Goal: Task Accomplishment & Management: Complete application form

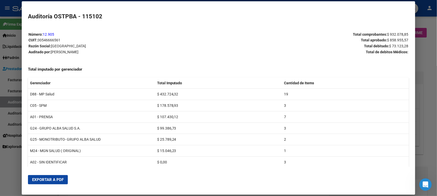
drag, startPoint x: 6, startPoint y: 171, endPoint x: 7, endPoint y: 149, distance: 22.3
click at [6, 171] on div at bounding box center [218, 98] width 437 height 196
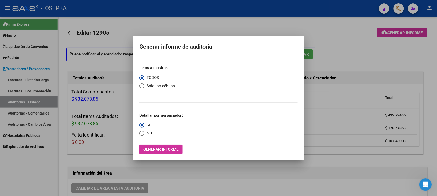
click at [23, 101] on div at bounding box center [218, 98] width 437 height 196
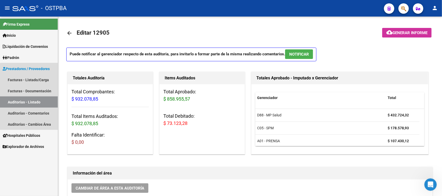
click at [50, 100] on link "Auditorías - Listado" at bounding box center [29, 102] width 58 height 11
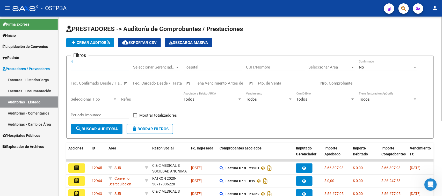
click at [97, 65] on input "Id" at bounding box center [100, 67] width 59 height 5
click at [322, 82] on input "Nro. Comprobante" at bounding box center [349, 83] width 59 height 5
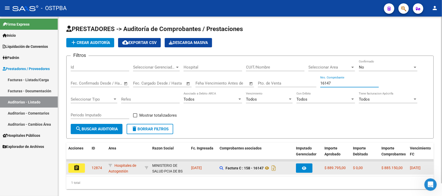
type input "16147"
click at [74, 168] on mat-icon "assignment" at bounding box center [77, 168] width 6 height 6
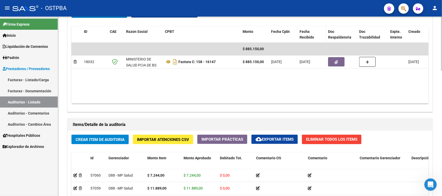
scroll to position [291, 0]
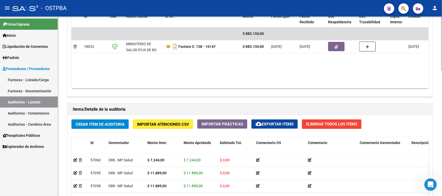
click at [266, 122] on span "cloud_download Exportar Items" at bounding box center [275, 124] width 38 height 5
click at [260, 121] on mat-icon "cloud_download" at bounding box center [259, 124] width 6 height 6
click at [115, 126] on span "Crear Item de Auditoria" at bounding box center [100, 124] width 49 height 5
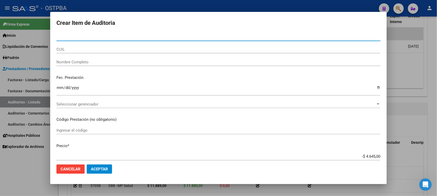
click at [38, 169] on div at bounding box center [218, 98] width 437 height 196
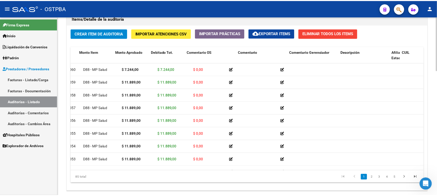
scroll to position [0, 0]
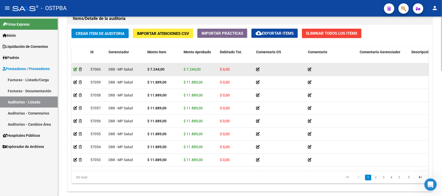
click at [75, 70] on icon at bounding box center [76, 70] width 4 height 4
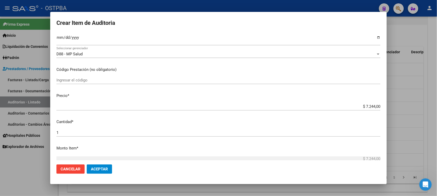
scroll to position [65, 0]
click at [61, 132] on input "1" at bounding box center [218, 132] width 324 height 5
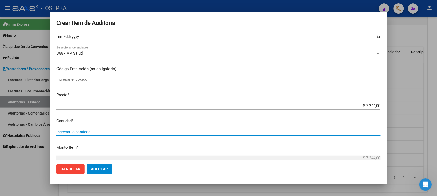
type input "2"
type input "$ 14.488,00"
type input "2"
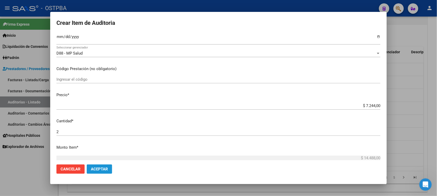
click at [93, 169] on span "Aceptar" at bounding box center [99, 169] width 17 height 5
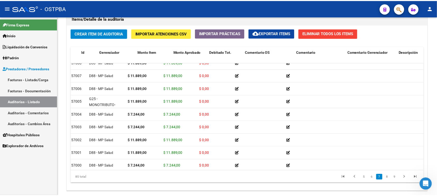
scroll to position [680, 0]
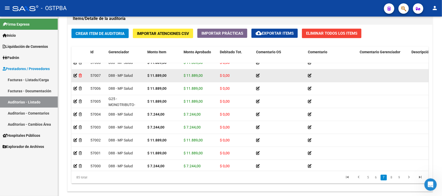
click at [81, 75] on icon at bounding box center [80, 76] width 3 height 4
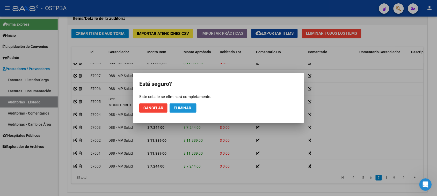
click at [185, 110] on span "Eliminar." at bounding box center [183, 108] width 19 height 5
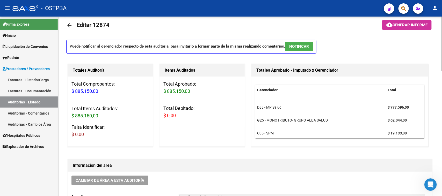
scroll to position [0, 0]
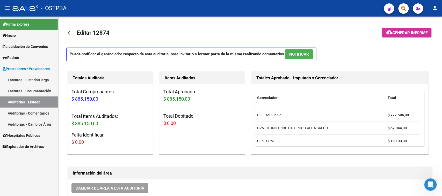
click at [415, 35] on button "cloud_download Generar informe" at bounding box center [406, 33] width 49 height 10
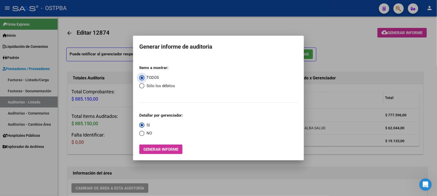
click at [162, 150] on span "Generar informe" at bounding box center [160, 149] width 35 height 5
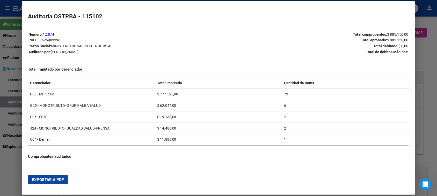
click at [48, 181] on span "Exportar a PDF" at bounding box center [48, 180] width 32 height 5
drag, startPoint x: 11, startPoint y: 174, endPoint x: 13, endPoint y: 172, distance: 3.7
click at [12, 173] on div at bounding box center [218, 98] width 437 height 196
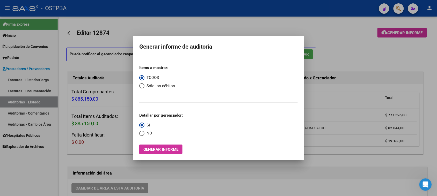
click at [29, 174] on div at bounding box center [218, 98] width 437 height 196
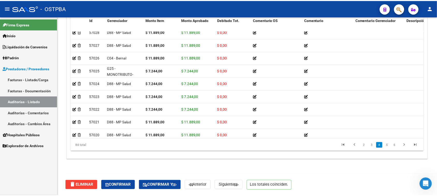
scroll to position [403, 0]
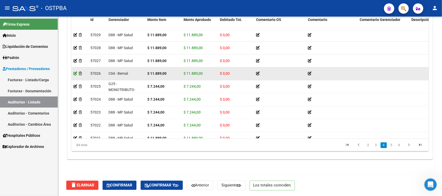
click at [75, 73] on icon at bounding box center [76, 74] width 4 height 4
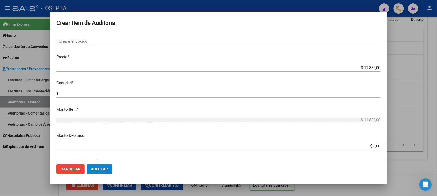
scroll to position [129, 0]
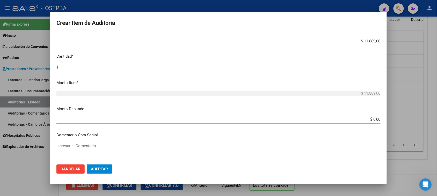
drag, startPoint x: 404, startPoint y: 121, endPoint x: 427, endPoint y: 127, distance: 24.4
click at [427, 127] on div "Crear Item de Auditoria 38397278 Nro Documento 27383972782 CUIL Afiliado Inacti…" at bounding box center [218, 98] width 437 height 196
type input "$ 11.889,00"
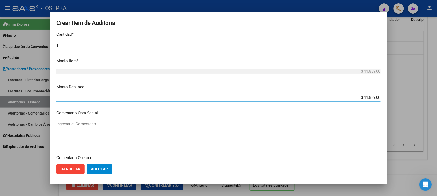
scroll to position [162, 0]
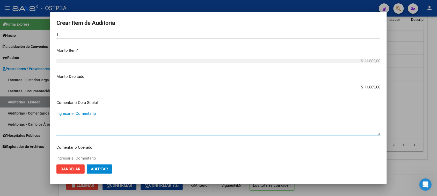
click at [91, 116] on textarea "Ingresar el Comentario" at bounding box center [218, 123] width 324 height 24
type textarea "NO CORRESPONDE A PRENSA"
click at [96, 171] on button "Aceptar" at bounding box center [99, 169] width 25 height 9
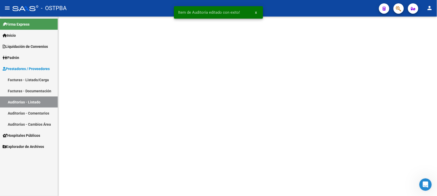
scroll to position [0, 0]
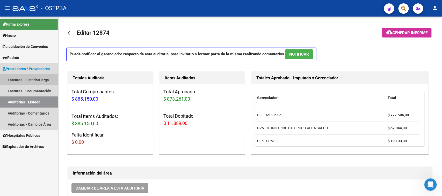
click at [38, 79] on link "Facturas - Listado/Carga" at bounding box center [29, 79] width 58 height 11
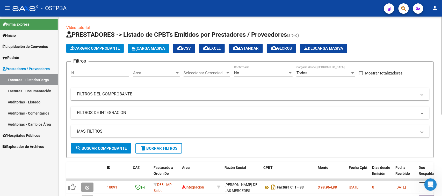
click at [94, 51] on button "Cargar Comprobante" at bounding box center [94, 48] width 57 height 9
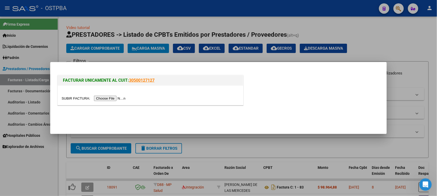
click at [105, 99] on input "file" at bounding box center [94, 98] width 65 height 5
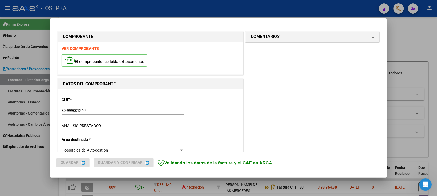
type input "[DATE]"
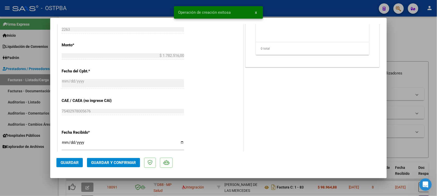
scroll to position [227, 0]
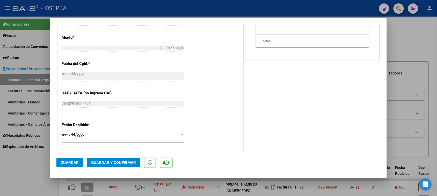
click at [64, 135] on input "[DATE]" at bounding box center [123, 137] width 122 height 8
type input "[DATE]"
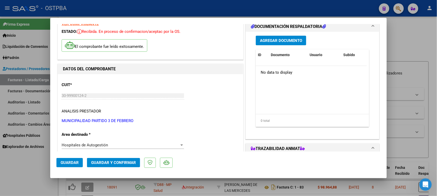
scroll to position [0, 0]
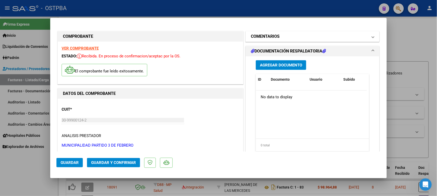
click at [298, 36] on mat-panel-title "COMENTARIOS" at bounding box center [309, 36] width 117 height 6
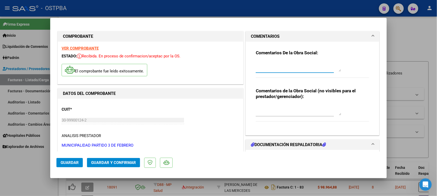
click at [281, 64] on textarea at bounding box center [298, 66] width 85 height 10
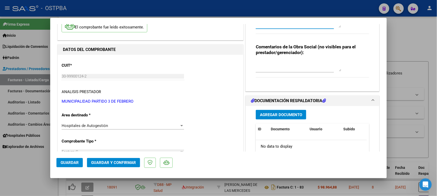
scroll to position [97, 0]
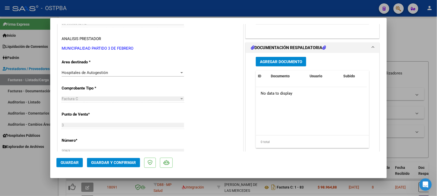
type textarea "HR 127186"
click at [277, 62] on span "Agregar Documento" at bounding box center [281, 62] width 42 height 5
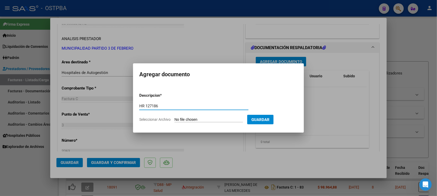
type input "HR 127186"
click at [174, 118] on input "Seleccionar Archivo" at bounding box center [208, 120] width 69 height 5
type input "C:\fakepath\HR 128186.pdf"
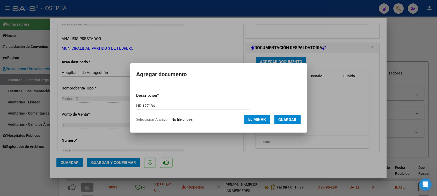
click at [298, 123] on button "Guardar" at bounding box center [287, 120] width 26 height 10
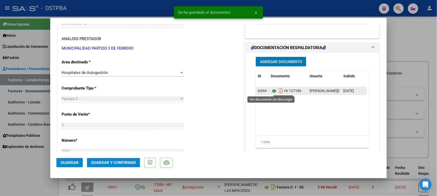
click at [272, 91] on icon at bounding box center [274, 91] width 7 height 6
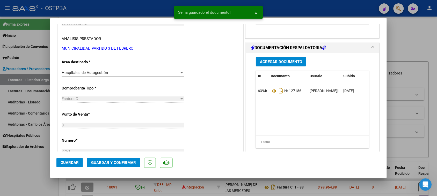
click at [288, 60] on span "Agregar Documento" at bounding box center [281, 62] width 42 height 5
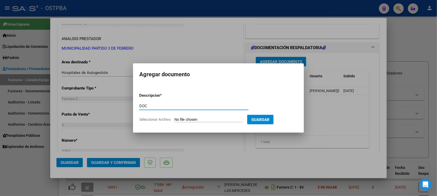
type input "DOC"
click at [174, 118] on input "Seleccionar Archivo" at bounding box center [208, 120] width 69 height 5
type input "C:\fakepath\DOC 2263.zip"
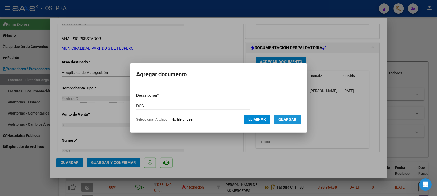
click at [295, 121] on span "Guardar" at bounding box center [288, 120] width 18 height 5
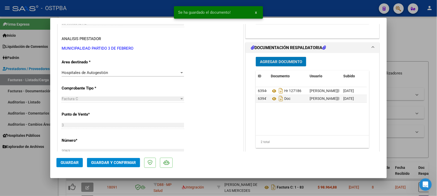
click at [279, 62] on span "Agregar Documento" at bounding box center [281, 62] width 42 height 5
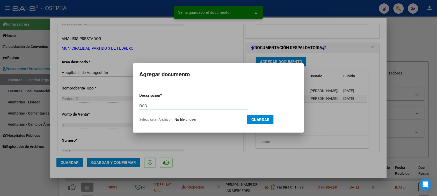
type input "DOC"
click at [174, 118] on input "Seleccionar Archivo" at bounding box center [208, 120] width 69 height 5
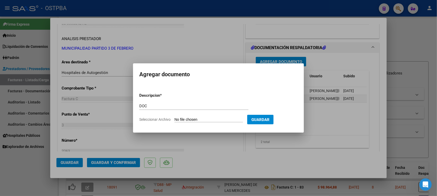
type input "C:\fakepath\ANEXOS 2263.zip"
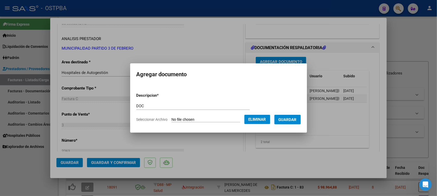
click at [297, 120] on span "Guardar" at bounding box center [288, 120] width 18 height 5
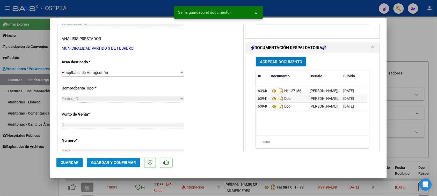
click at [284, 61] on span "Agregar Documento" at bounding box center [281, 62] width 42 height 5
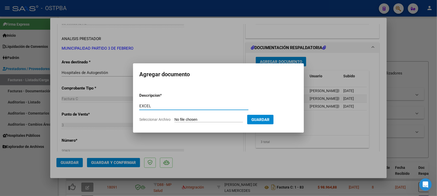
type input "EXCEL"
click at [174, 118] on input "Seleccionar Archivo" at bounding box center [208, 120] width 69 height 5
type input "C:\fakepath\DOC 2263.xlsx"
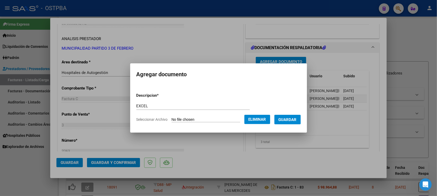
click at [294, 119] on span "Guardar" at bounding box center [288, 120] width 18 height 5
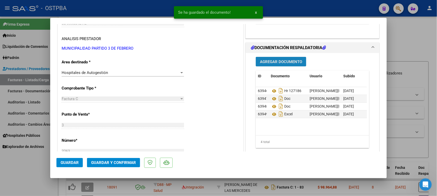
click at [278, 60] on span "Agregar Documento" at bounding box center [281, 62] width 42 height 5
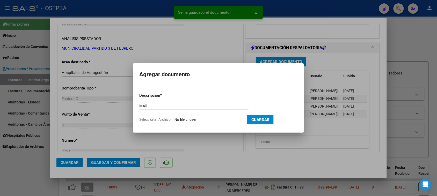
type input "MAIL"
click at [174, 118] on input "Seleccionar Archivo" at bounding box center [208, 120] width 69 height 5
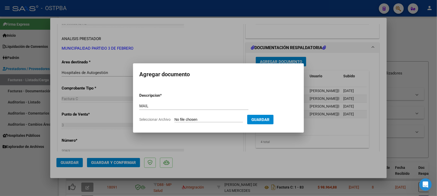
type input "C:\fakepath\Gmail - Fwd_ FACTURACIÓN SEPTIEMBRE M3F 2025.pdf"
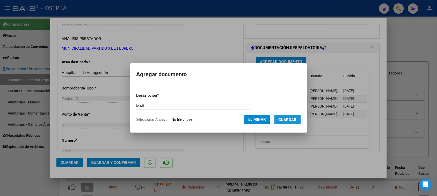
click at [288, 118] on span "Guardar" at bounding box center [288, 120] width 18 height 5
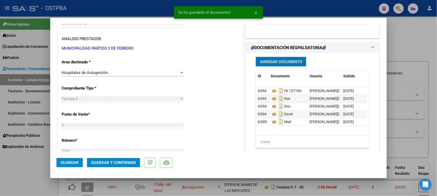
click at [115, 164] on span "Guardar y Confirmar" at bounding box center [113, 163] width 45 height 5
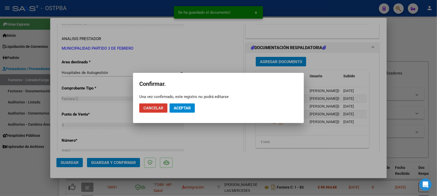
click at [179, 109] on span "Aceptar" at bounding box center [182, 108] width 17 height 5
